Goal: Task Accomplishment & Management: Manage account settings

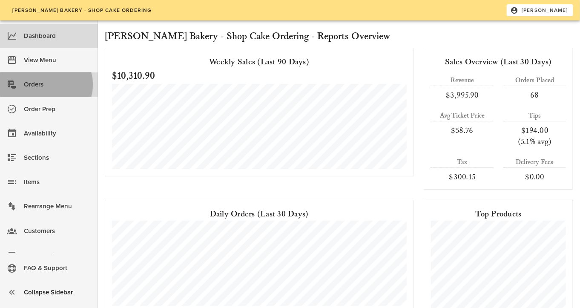
click at [41, 80] on div "Orders" at bounding box center [57, 85] width 67 height 14
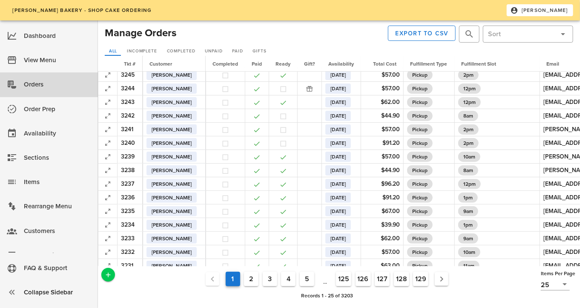
scroll to position [128, 0]
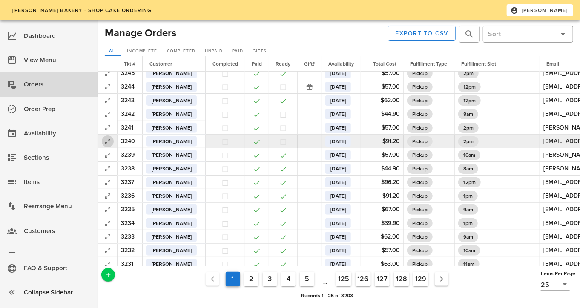
click at [109, 138] on icon "button" at bounding box center [108, 141] width 10 height 10
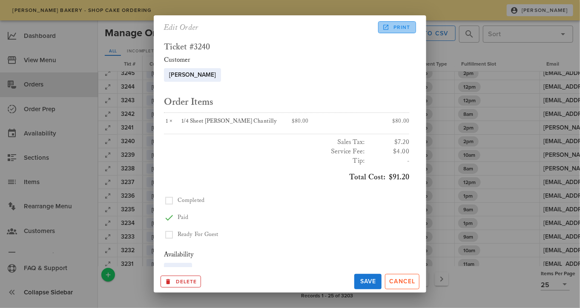
click at [398, 29] on span "Print" at bounding box center [397, 27] width 26 height 8
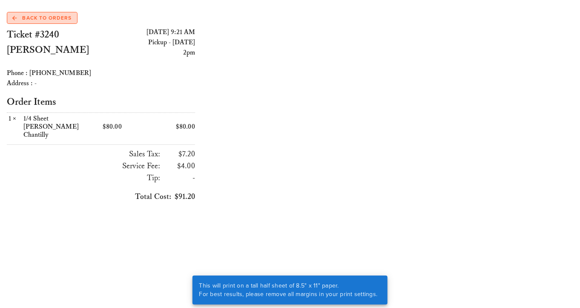
click at [50, 19] on span "Back to Orders" at bounding box center [41, 18] width 59 height 8
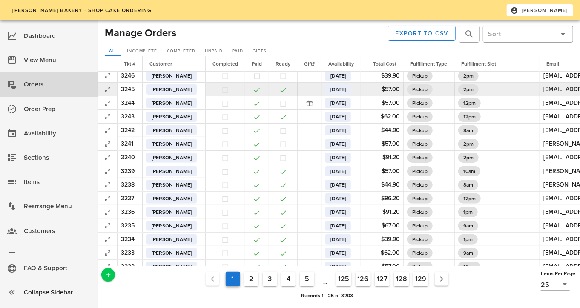
scroll to position [112, 0]
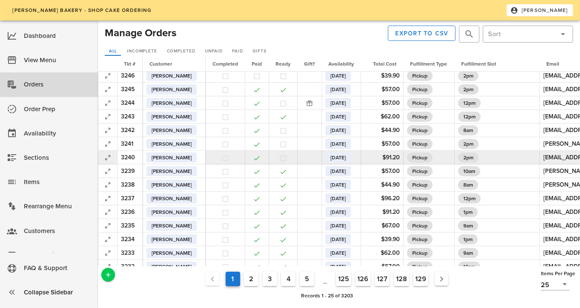
click at [280, 158] on button "button" at bounding box center [283, 158] width 8 height 8
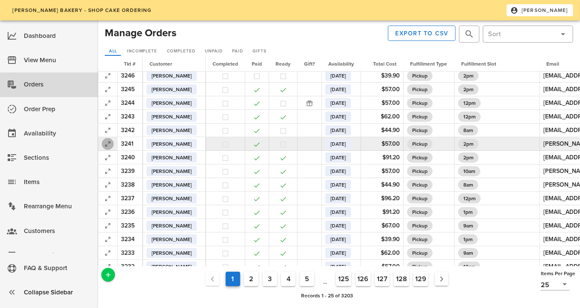
click at [108, 141] on icon "button" at bounding box center [108, 144] width 10 height 10
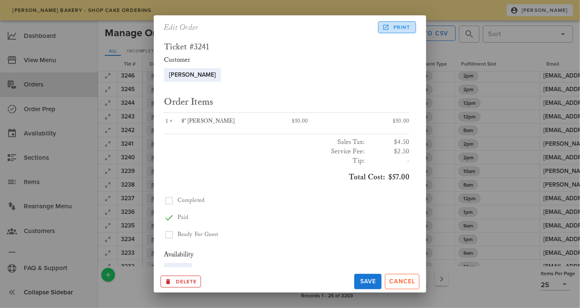
click at [407, 28] on span "Print" at bounding box center [397, 27] width 26 height 8
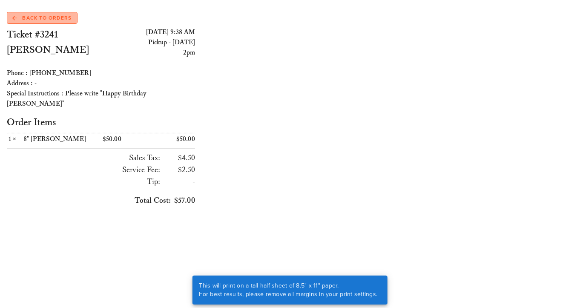
click at [33, 16] on span "Back to Orders" at bounding box center [41, 18] width 59 height 8
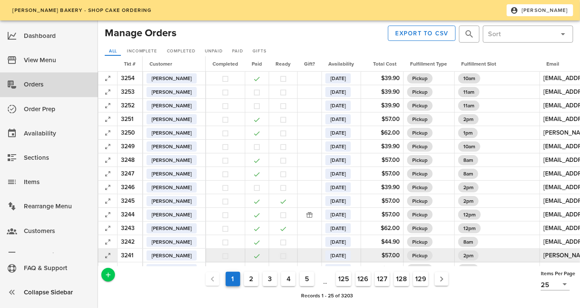
click at [281, 253] on button "button" at bounding box center [283, 256] width 8 height 8
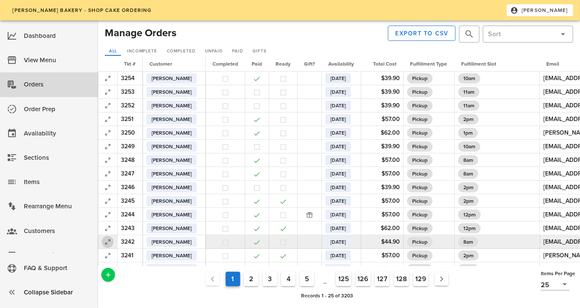
click at [110, 240] on icon "button" at bounding box center [108, 242] width 10 height 10
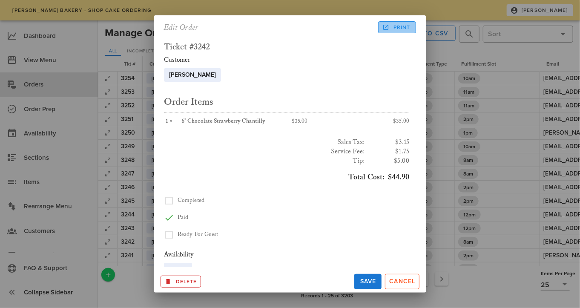
click at [389, 25] on icon at bounding box center [386, 27] width 8 height 8
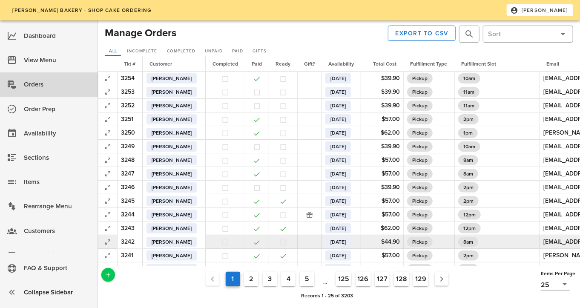
click at [280, 240] on button "button" at bounding box center [283, 243] width 8 height 8
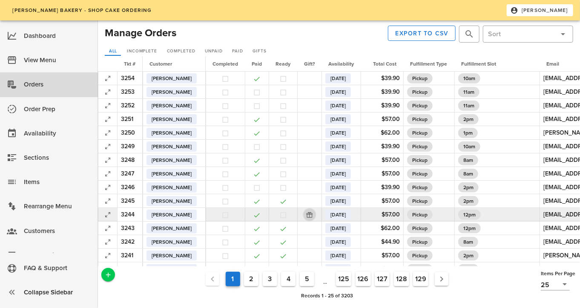
click at [307, 214] on button "button" at bounding box center [310, 215] width 10 height 10
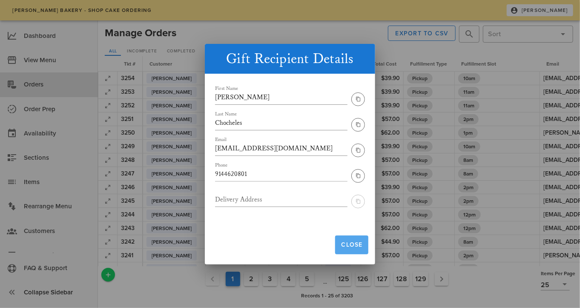
click at [349, 243] on span "Close" at bounding box center [352, 244] width 26 height 7
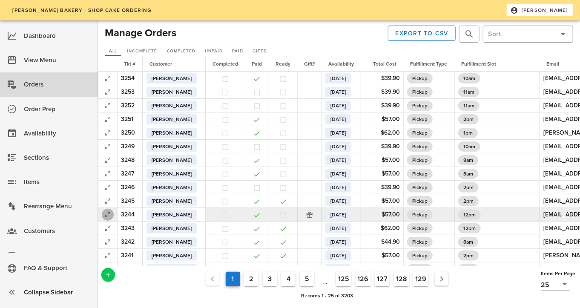
click at [108, 213] on icon "button" at bounding box center [108, 215] width 10 height 10
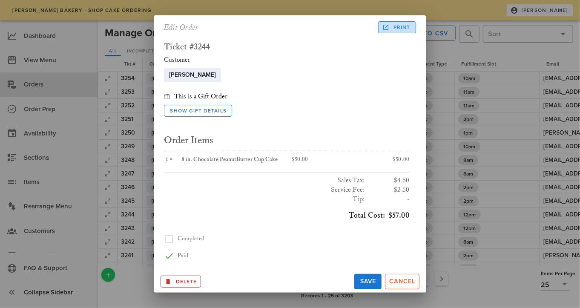
click at [392, 28] on span "Print" at bounding box center [397, 27] width 26 height 8
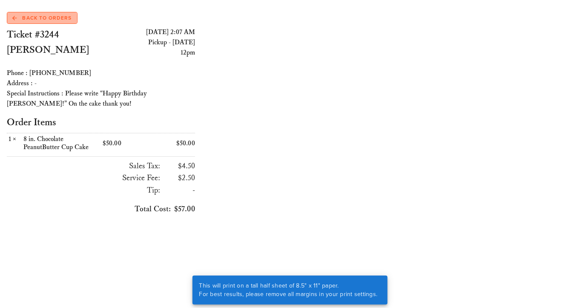
click at [51, 23] on link "Back to Orders" at bounding box center [42, 18] width 71 height 12
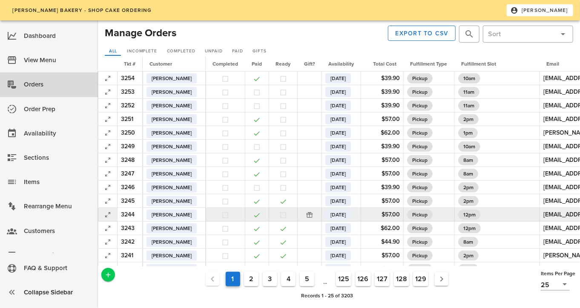
click at [279, 216] on button "button" at bounding box center [283, 215] width 8 height 8
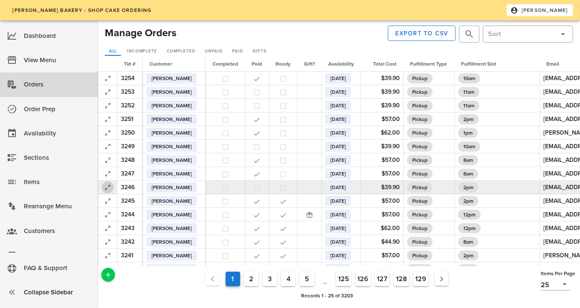
click at [109, 185] on icon "button" at bounding box center [108, 187] width 10 height 10
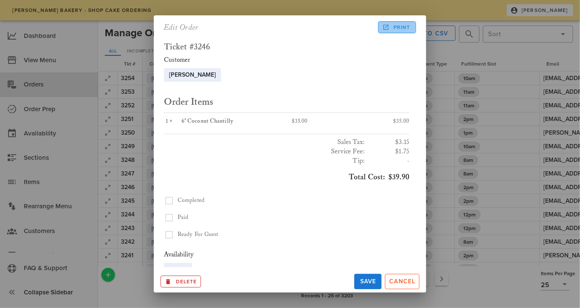
click at [397, 29] on span "Print" at bounding box center [397, 27] width 26 height 8
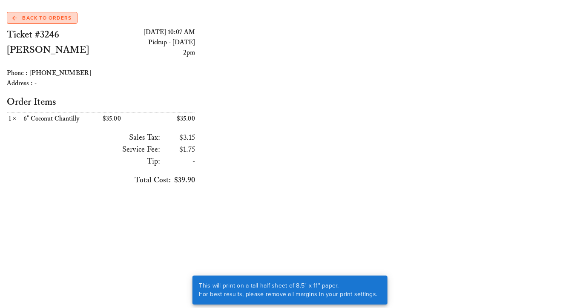
click at [32, 14] on span "Back to Orders" at bounding box center [41, 18] width 59 height 8
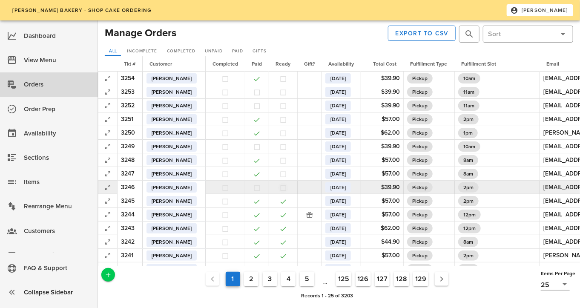
click at [279, 186] on button "button" at bounding box center [283, 188] width 8 height 8
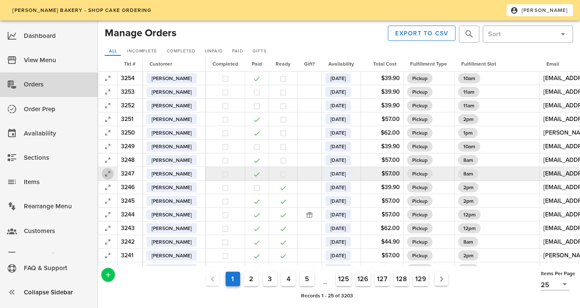
click at [111, 175] on icon "button" at bounding box center [108, 174] width 10 height 10
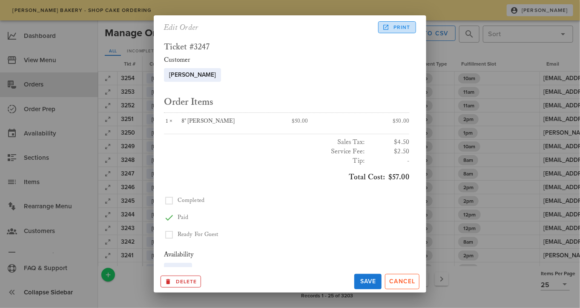
click at [398, 29] on span "Print" at bounding box center [397, 27] width 26 height 8
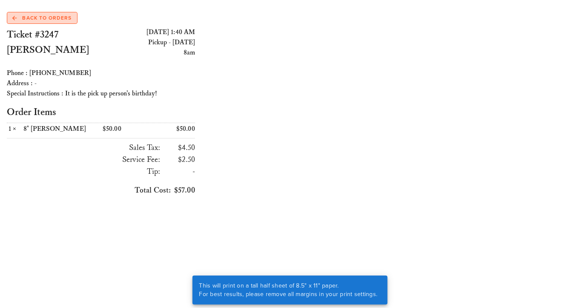
click at [42, 20] on span "Back to Orders" at bounding box center [41, 18] width 59 height 8
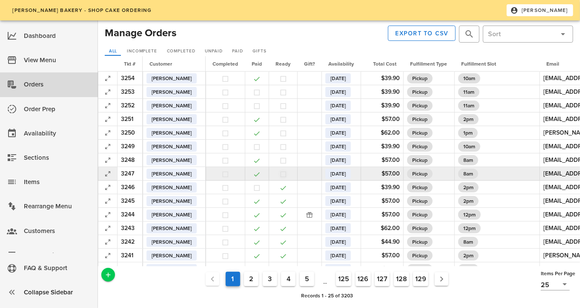
click at [279, 170] on button "button" at bounding box center [283, 174] width 8 height 8
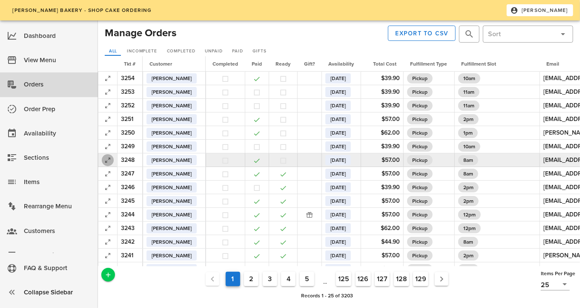
click at [105, 158] on icon "button" at bounding box center [108, 160] width 10 height 10
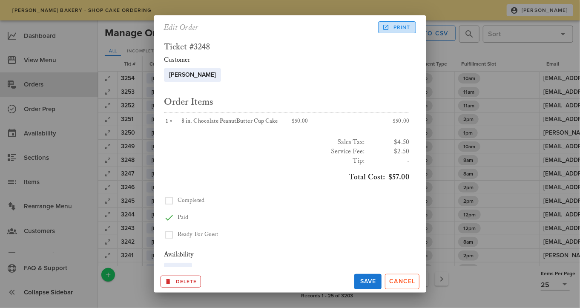
click at [402, 32] on link "Print" at bounding box center [397, 27] width 38 height 12
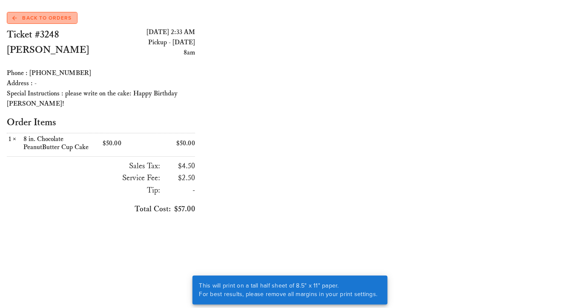
click at [49, 15] on span "Back to Orders" at bounding box center [41, 18] width 59 height 8
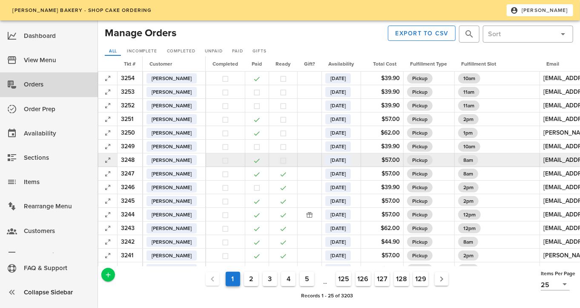
click at [279, 160] on button "button" at bounding box center [283, 161] width 8 height 8
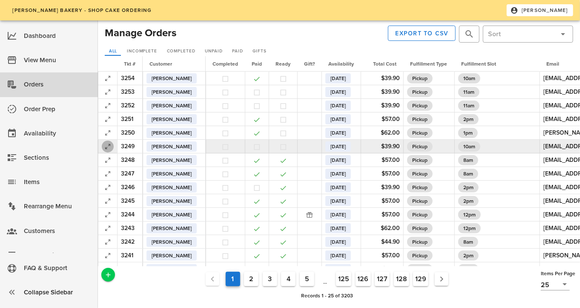
click at [109, 147] on icon "button" at bounding box center [108, 146] width 10 height 10
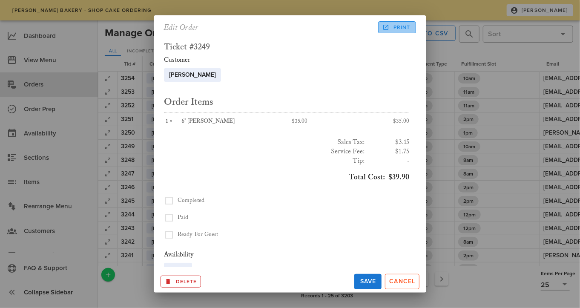
click at [388, 28] on icon at bounding box center [386, 27] width 8 height 8
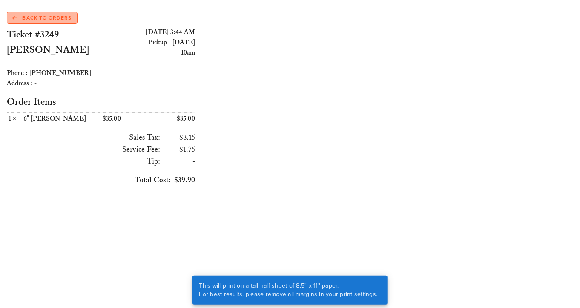
click at [65, 18] on span "Back to Orders" at bounding box center [41, 18] width 59 height 8
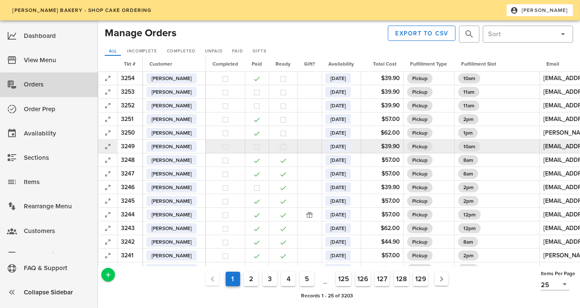
click at [284, 144] on button "button" at bounding box center [283, 147] width 8 height 8
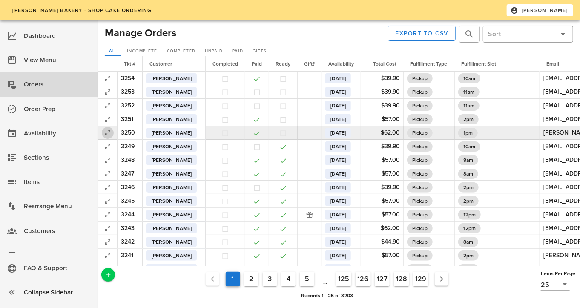
click at [107, 132] on icon "button" at bounding box center [108, 133] width 10 height 10
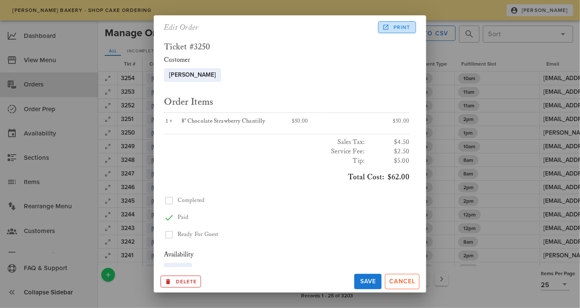
click at [397, 28] on span "Print" at bounding box center [397, 27] width 26 height 8
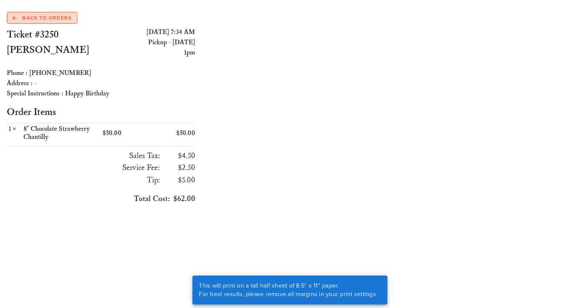
click at [47, 20] on span "Back to Orders" at bounding box center [41, 18] width 59 height 8
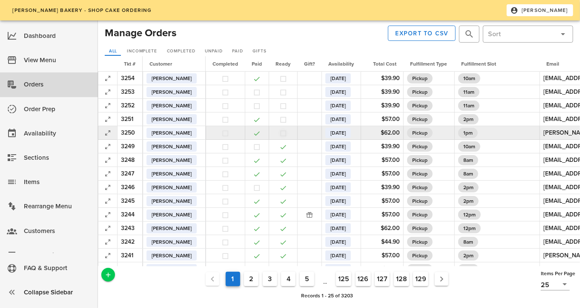
click at [280, 130] on button "button" at bounding box center [283, 134] width 8 height 8
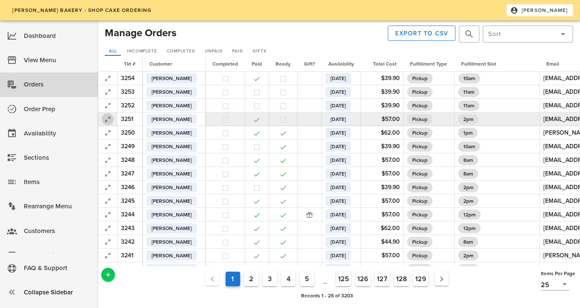
click at [107, 118] on icon "button" at bounding box center [108, 119] width 10 height 10
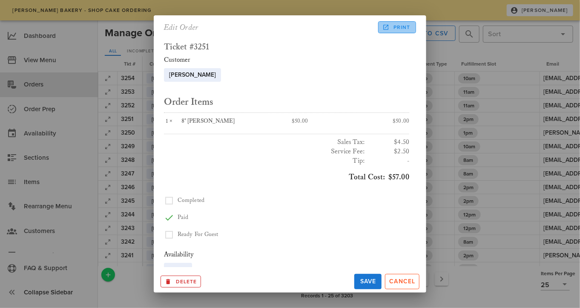
click at [408, 30] on span "Print" at bounding box center [397, 27] width 26 height 8
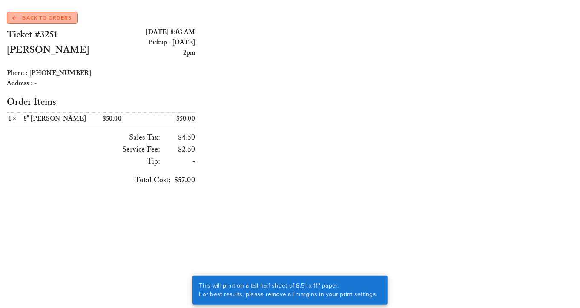
click at [56, 18] on span "Back to Orders" at bounding box center [41, 18] width 59 height 8
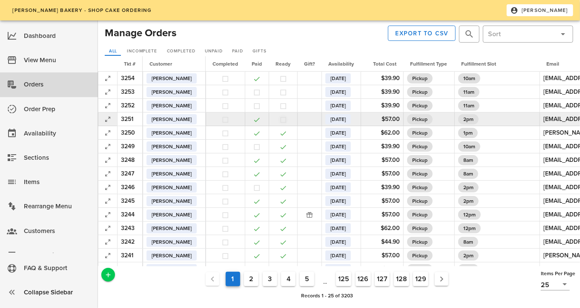
click at [279, 122] on button "button" at bounding box center [283, 120] width 8 height 8
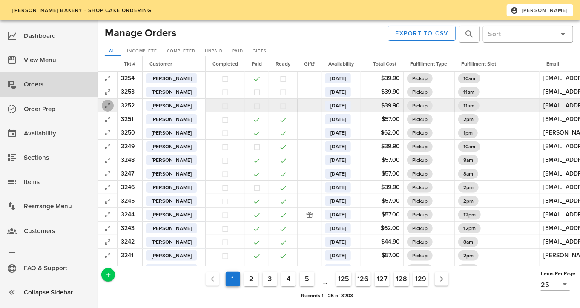
click at [106, 106] on icon "button" at bounding box center [108, 106] width 10 height 10
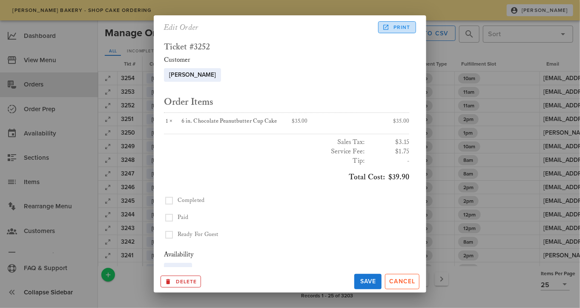
click at [402, 26] on span "Print" at bounding box center [397, 27] width 26 height 8
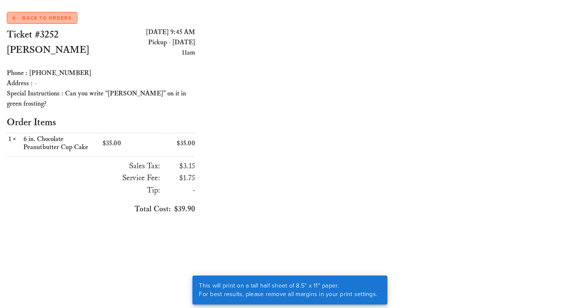
click at [63, 20] on span "Back to Orders" at bounding box center [41, 18] width 59 height 8
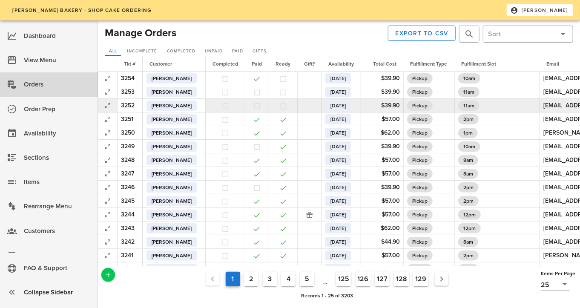
click at [279, 105] on button "button" at bounding box center [283, 106] width 8 height 8
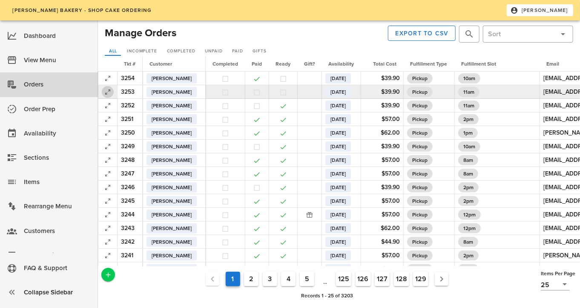
click at [109, 91] on icon "button" at bounding box center [108, 92] width 10 height 10
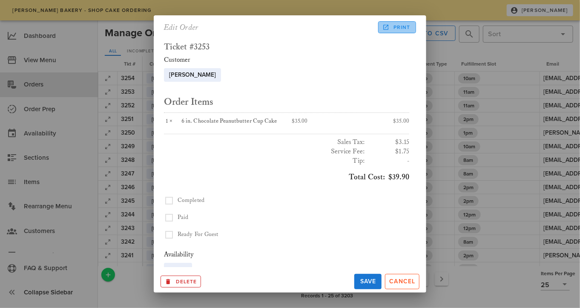
click at [400, 27] on span "Print" at bounding box center [397, 27] width 26 height 8
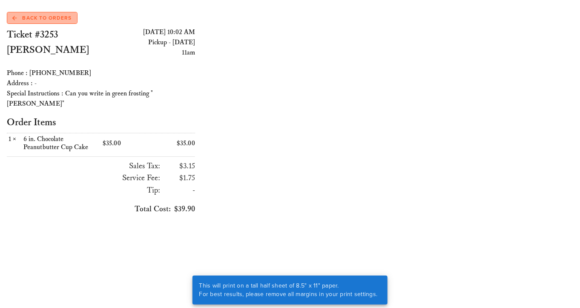
click at [59, 18] on span "Back to Orders" at bounding box center [41, 18] width 59 height 8
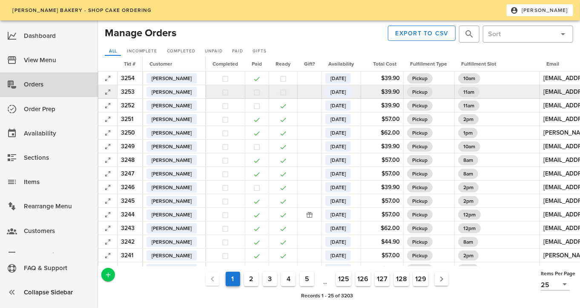
click at [279, 90] on button "button" at bounding box center [283, 93] width 8 height 8
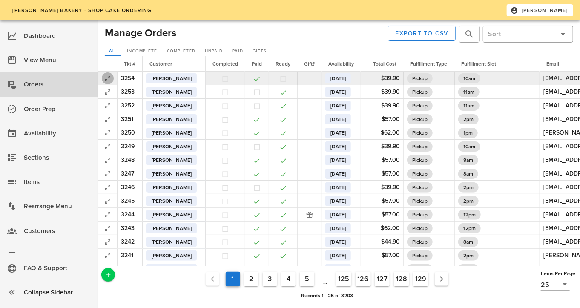
click at [107, 77] on icon "button" at bounding box center [108, 78] width 10 height 10
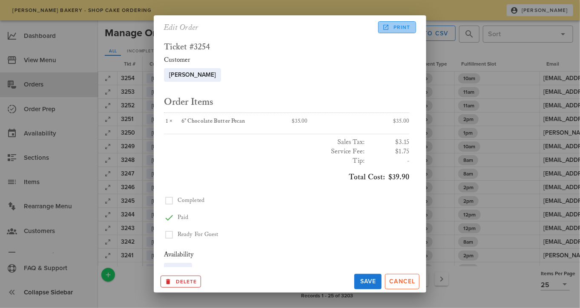
click at [390, 29] on span "Print" at bounding box center [397, 27] width 26 height 8
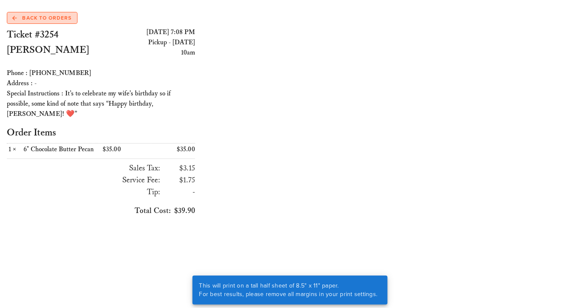
click at [35, 16] on span "Back to Orders" at bounding box center [41, 18] width 59 height 8
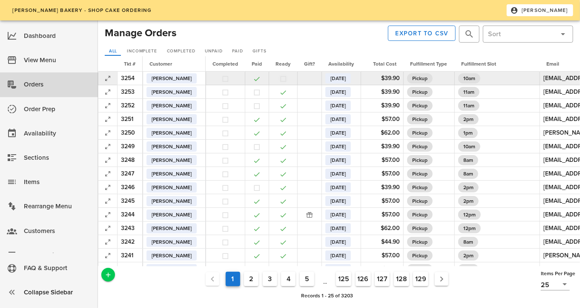
click at [279, 80] on button "button" at bounding box center [283, 79] width 8 height 8
